Goal: Find specific page/section: Find specific page/section

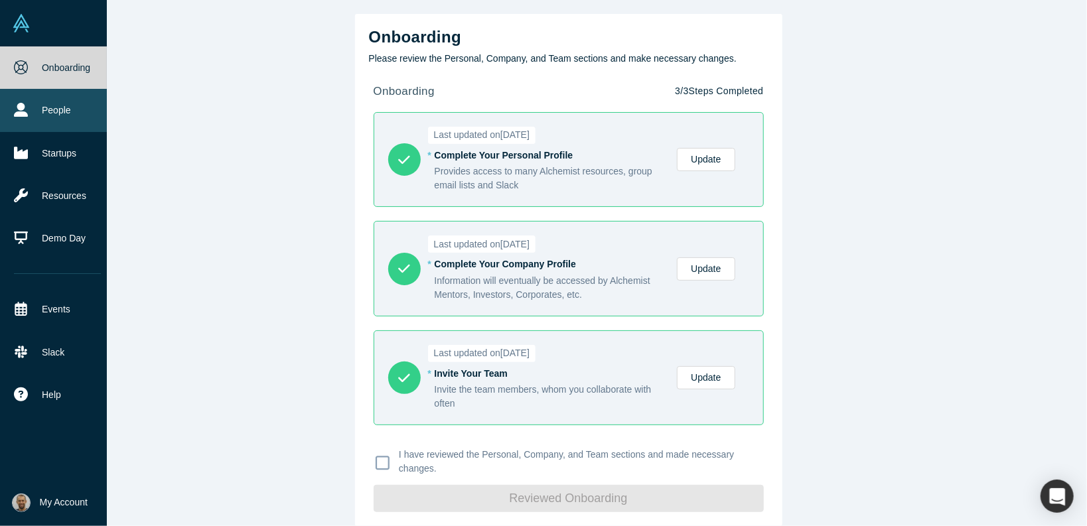
click at [20, 99] on link "People" at bounding box center [57, 110] width 115 height 42
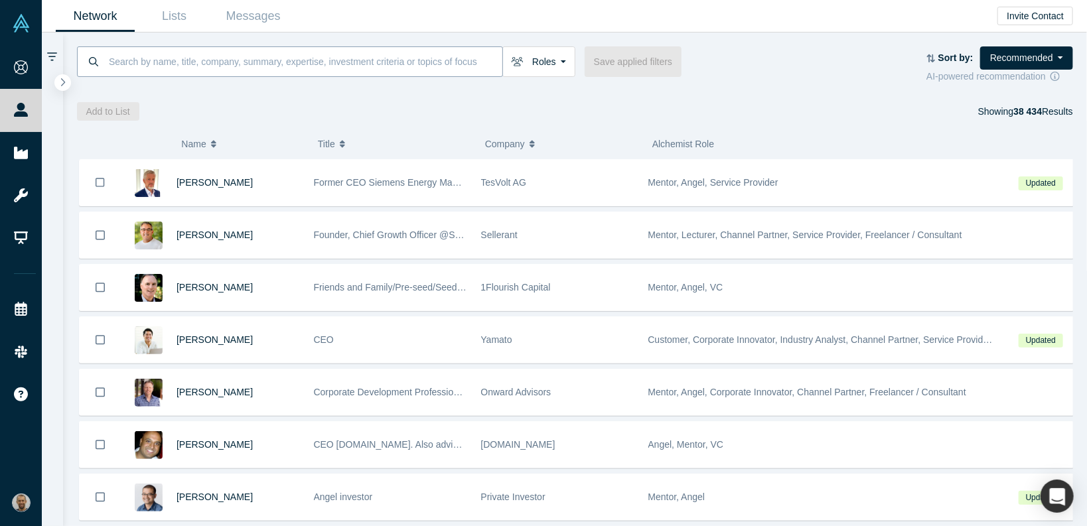
click at [255, 63] on input at bounding box center [304, 61] width 395 height 31
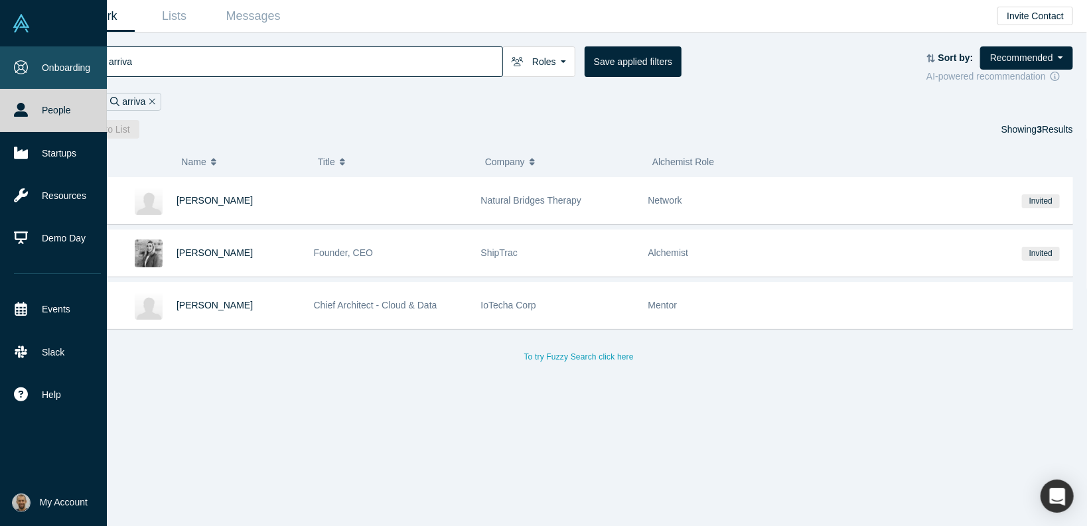
type input "arriva"
click at [20, 63] on icon at bounding box center [21, 67] width 14 height 14
